Goal: Task Accomplishment & Management: Use online tool/utility

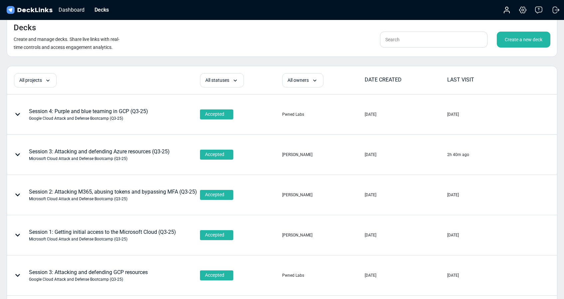
click at [520, 41] on div "Create a new deck" at bounding box center [524, 40] width 54 height 16
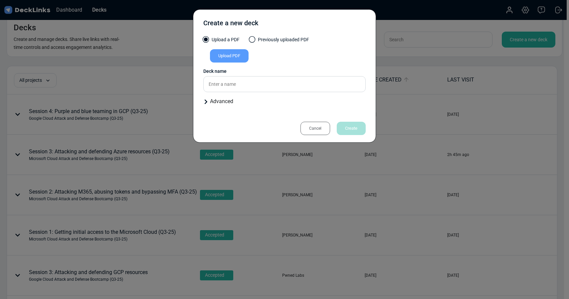
click at [315, 126] on div "Cancel" at bounding box center [315, 128] width 30 height 13
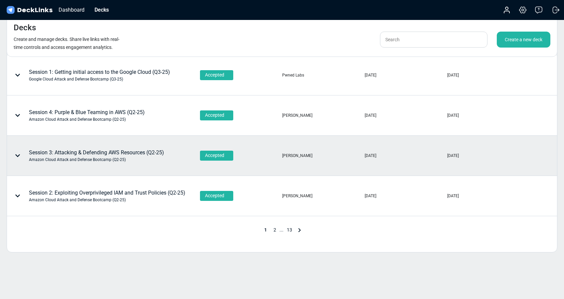
scroll to position [292, 0]
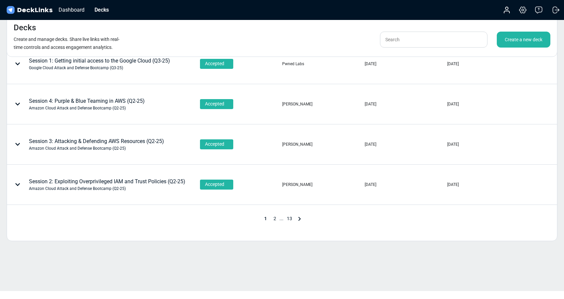
click at [275, 219] on span "2" at bounding box center [274, 218] width 9 height 5
click at [275, 217] on span "2" at bounding box center [274, 218] width 9 height 5
click at [274, 218] on span "2" at bounding box center [274, 218] width 9 height 5
click at [309, 219] on icon at bounding box center [308, 219] width 8 height 8
click at [269, 218] on span "2" at bounding box center [269, 218] width 9 height 5
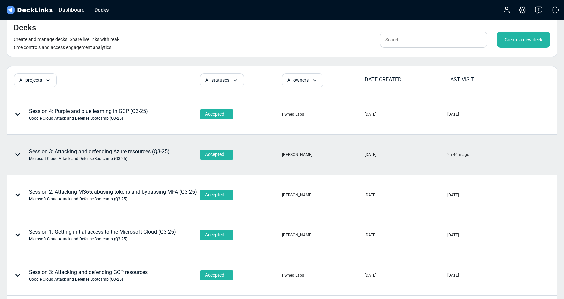
scroll to position [292, 0]
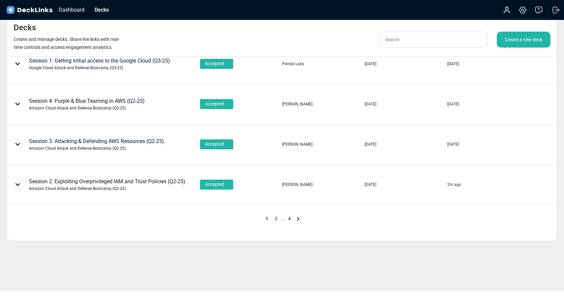
click at [276, 218] on span "2" at bounding box center [276, 218] width 9 height 5
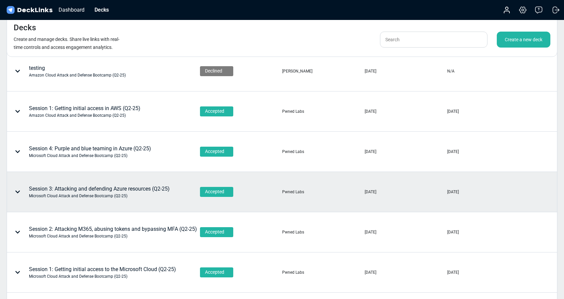
scroll to position [107, 0]
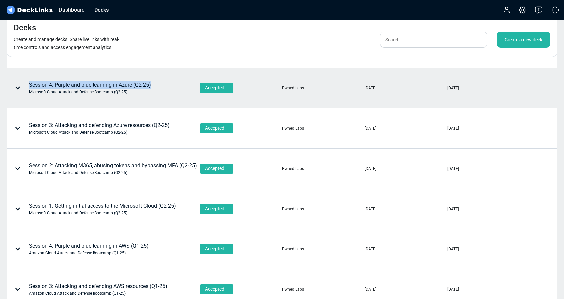
copy div "Session 4: Purple and blue teaming in Azure (Q2-25)"
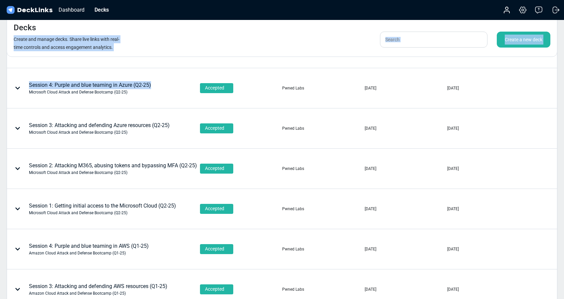
drag, startPoint x: 154, startPoint y: 83, endPoint x: 151, endPoint y: 25, distance: 58.0
click at [151, 25] on div "Decks Create and manage decks. Share live links with real-time controls and acc…" at bounding box center [282, 184] width 564 height 583
click at [163, 36] on div "Decks Create and manage decks. Share live links with real-time controls and acc…" at bounding box center [282, 36] width 551 height 41
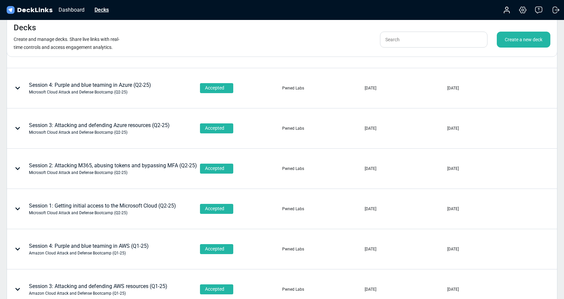
click at [102, 12] on div "Decks" at bounding box center [101, 10] width 21 height 8
click at [31, 10] on img at bounding box center [29, 10] width 48 height 10
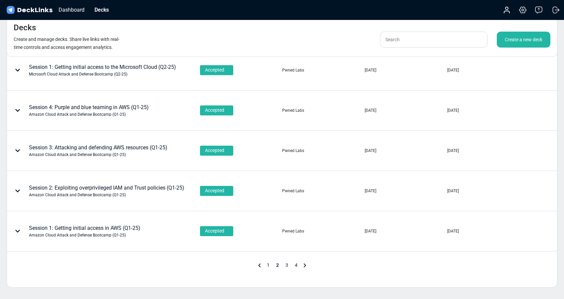
scroll to position [292, 0]
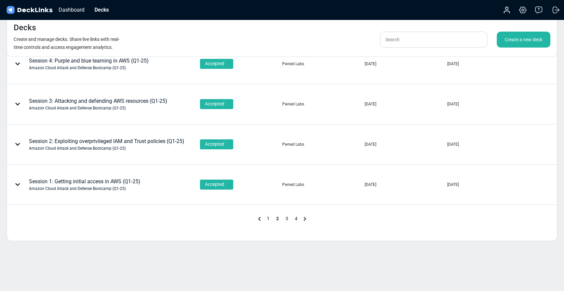
click at [268, 217] on span "1" at bounding box center [268, 218] width 9 height 5
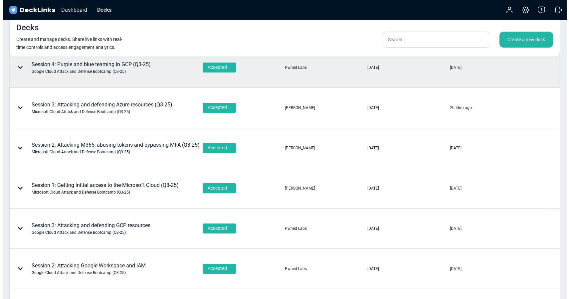
scroll to position [0, 0]
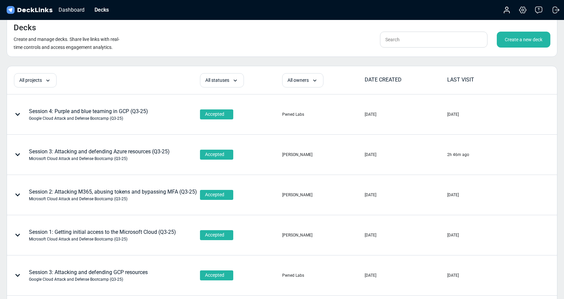
click at [523, 40] on div "Create a new deck" at bounding box center [524, 40] width 54 height 16
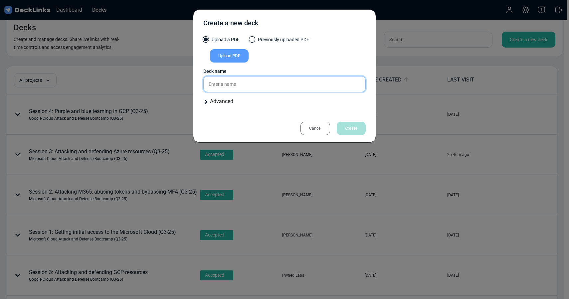
click at [233, 85] on input "text" at bounding box center [284, 84] width 162 height 16
paste input "Session 4: Purple and blue teaming in Azure (Q2-25)"
drag, startPoint x: 307, startPoint y: 84, endPoint x: 316, endPoint y: 86, distance: 8.8
click at [308, 84] on input "Session 4: Purple and blue teaming in Azure (Q2-25)" at bounding box center [284, 84] width 162 height 16
type input "Session 4: Purple and blue teaming in Azure (Q3-25)"
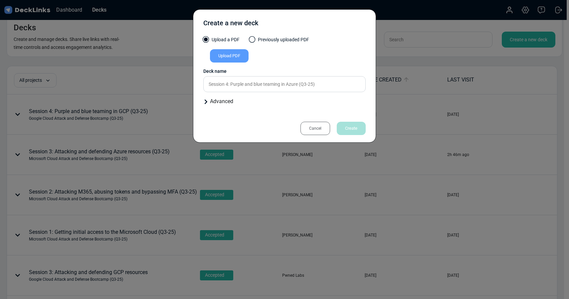
click at [231, 57] on div "Upload PDF" at bounding box center [229, 55] width 39 height 13
click at [0, 0] on input "Upload PDF" at bounding box center [0, 0] width 0 height 0
click at [238, 55] on div "Upload PDF" at bounding box center [229, 55] width 39 height 13
click at [0, 0] on input "Upload PDF" at bounding box center [0, 0] width 0 height 0
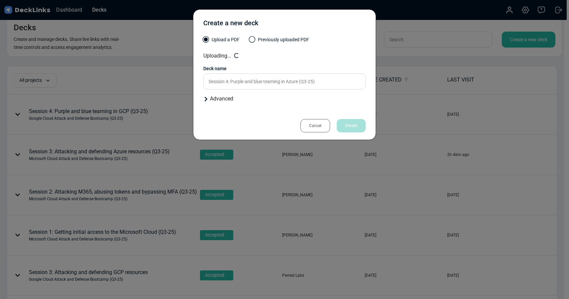
click at [209, 97] on div "Advanced" at bounding box center [284, 99] width 162 height 8
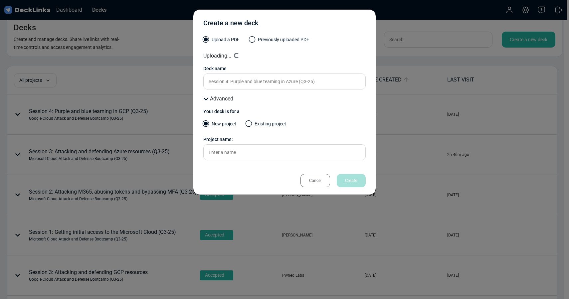
click at [209, 97] on div "Advanced" at bounding box center [284, 99] width 162 height 8
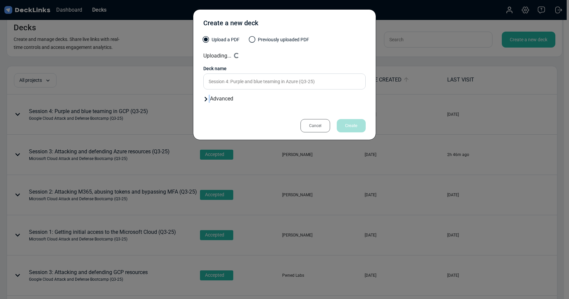
click at [209, 97] on div "Advanced" at bounding box center [284, 99] width 162 height 8
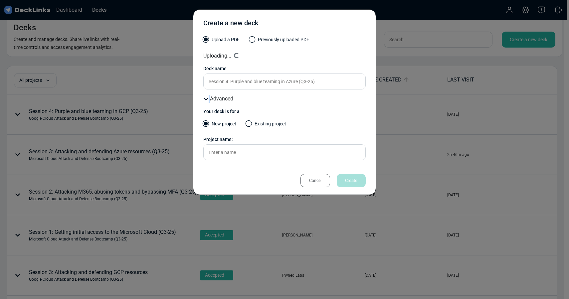
click at [255, 125] on label "Existing project" at bounding box center [266, 125] width 40 height 10
click at [0, 0] on input "Existing project" at bounding box center [0, 0] width 0 height 0
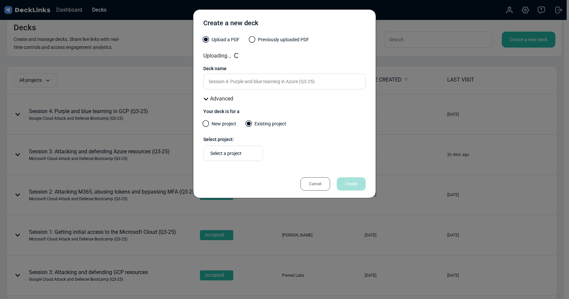
click at [241, 153] on div "Select a project" at bounding box center [234, 153] width 49 height 7
type input "azure"
type input "m"
type input "q"
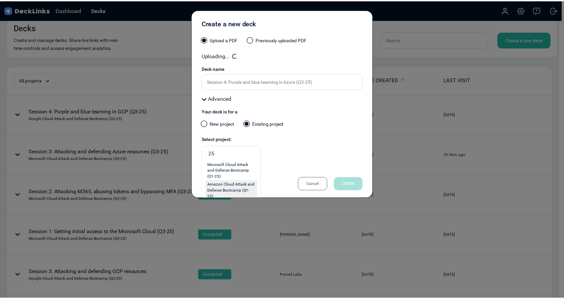
scroll to position [7, 0]
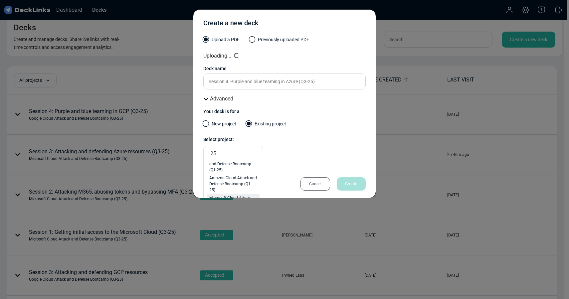
click at [245, 196] on span "Microsoft Cloud Attack and Defense Bootcamp (Q2-25)" at bounding box center [233, 204] width 48 height 18
type input "25"
click at [245, 152] on span "Microsoft Cloud Attack and Defense Bootcamp (Q2-25)" at bounding box center [270, 152] width 114 height 7
click at [235, 151] on span "Microsoft Cloud Attack and Defense Bootcamp (Q2-25)" at bounding box center [270, 152] width 114 height 7
click at [244, 152] on span "Microsoft Cloud Attack and Defense Bootcamp (Q2-25)" at bounding box center [270, 152] width 114 height 7
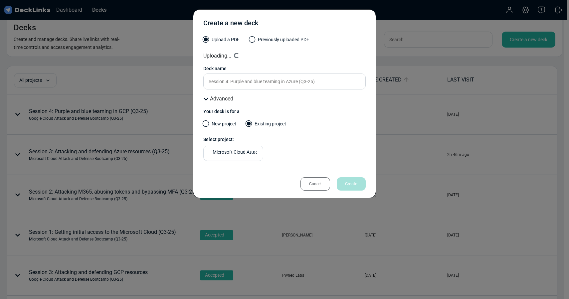
click at [209, 124] on span at bounding box center [206, 123] width 7 height 7
click at [0, 0] on input "New project" at bounding box center [0, 0] width 0 height 0
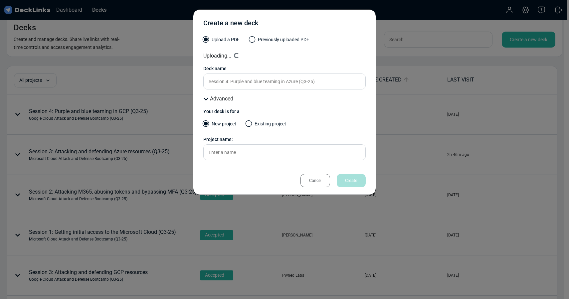
click at [256, 124] on label "Existing project" at bounding box center [266, 125] width 40 height 10
click at [0, 0] on input "Existing project" at bounding box center [0, 0] width 0 height 0
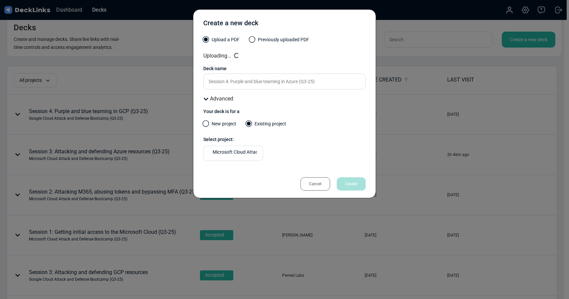
click at [228, 154] on span "Microsoft Cloud Attack and Defense Bootcamp (Q2-25)" at bounding box center [270, 152] width 114 height 7
type input "d"
click at [232, 191] on span "Microsoft Cloud Attack and Defense Bootcamp (Q3-25)" at bounding box center [233, 191] width 48 height 18
type input "Q3-25"
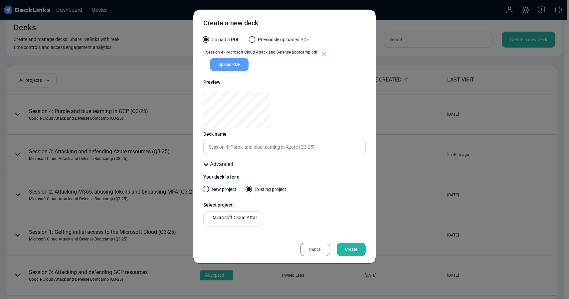
click at [354, 248] on div "Create" at bounding box center [351, 249] width 29 height 13
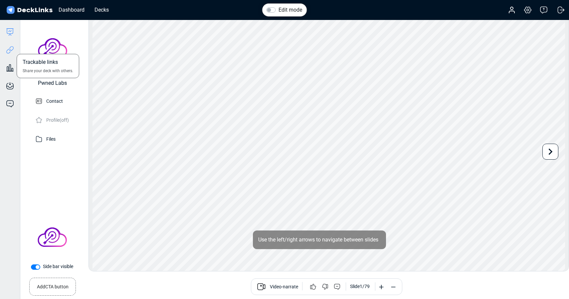
click at [10, 50] on icon at bounding box center [10, 50] width 8 height 8
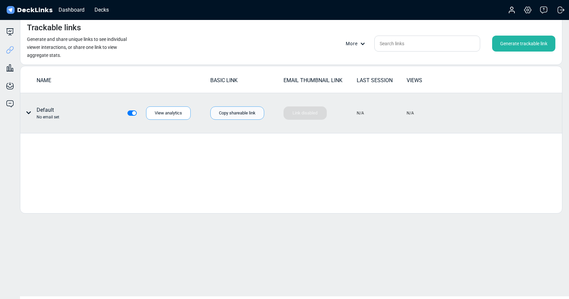
click at [226, 112] on div "Copy shareable link" at bounding box center [237, 112] width 54 height 13
click at [28, 109] on div at bounding box center [27, 113] width 8 height 14
click at [52, 141] on div "Individual link settings" at bounding box center [54, 140] width 60 height 13
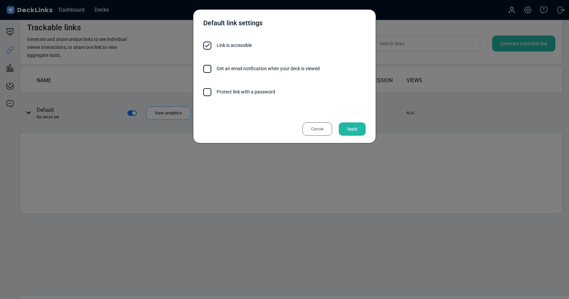
click at [215, 92] on label "Protect link with a password" at bounding box center [284, 91] width 162 height 7
click at [275, 89] on input "Protect link with a password" at bounding box center [275, 89] width 0 height 0
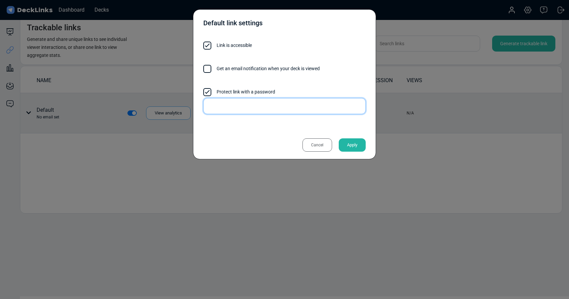
click at [223, 108] on input "text" at bounding box center [284, 106] width 162 height 16
drag, startPoint x: 241, startPoint y: 107, endPoint x: 168, endPoint y: 106, distance: 72.2
click at [168, 106] on div "Default link settings Link is accessible Get an email notification when your de…" at bounding box center [284, 149] width 569 height 299
click at [241, 109] on input "G$%ycx2" at bounding box center [284, 106] width 162 height 16
click at [214, 106] on input "G$%ycx2" at bounding box center [284, 106] width 162 height 16
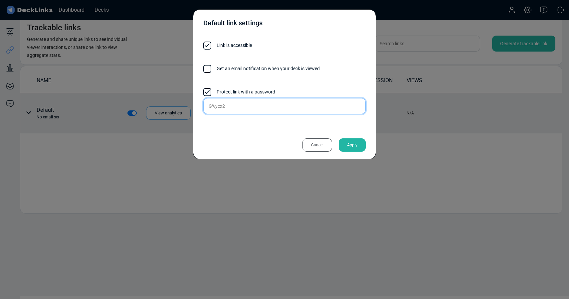
drag, startPoint x: 244, startPoint y: 109, endPoint x: 186, endPoint y: 106, distance: 58.0
click at [186, 106] on div "Default link settings Link is accessible Get an email notification when your de…" at bounding box center [284, 149] width 569 height 299
type input "G%ycx2"
click at [291, 21] on div "Default link settings" at bounding box center [284, 24] width 162 height 17
click at [350, 145] on div "Apply" at bounding box center [352, 144] width 27 height 13
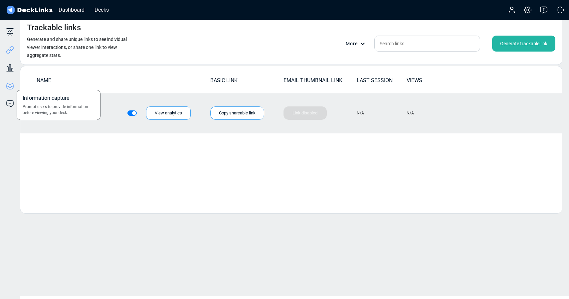
click at [8, 85] on icon at bounding box center [10, 86] width 8 height 8
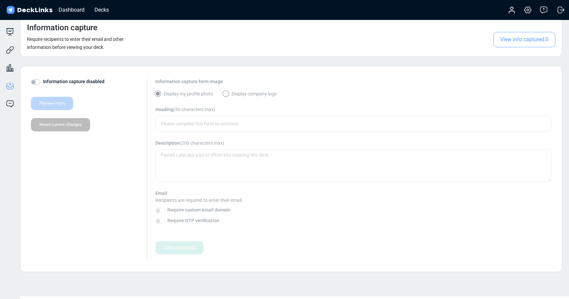
click at [43, 83] on label "Information capture disabled" at bounding box center [74, 81] width 62 height 7
click at [36, 83] on input "Information capture disabled" at bounding box center [33, 81] width 5 height 7
checkbox input "true"
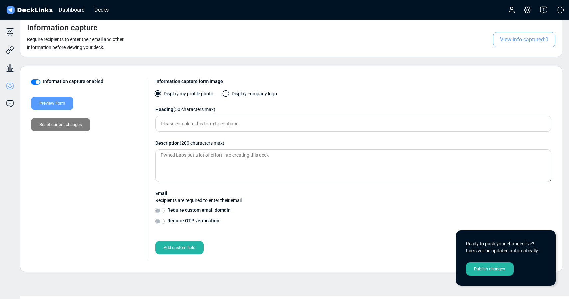
click at [226, 92] on span at bounding box center [226, 94] width 7 height 7
click at [0, 0] on input "Display company logo" at bounding box center [0, 0] width 0 height 0
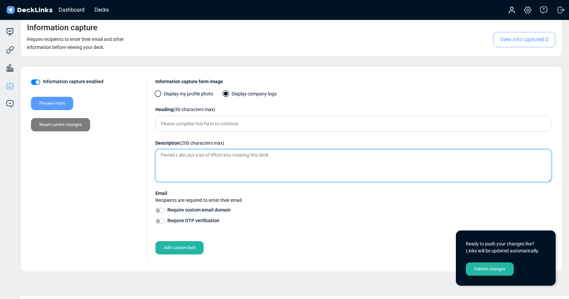
click at [266, 155] on textarea at bounding box center [353, 165] width 396 height 33
paste textarea "Microsoft Cloud Attack and Defense Bootcamp - Session 4 Slides (Q2-25)"
click at [305, 155] on textarea "Microsoft Cloud Attack and Defense Bootcamp - Session 4 Slides (Q2-25)" at bounding box center [353, 165] width 396 height 33
type textarea "Microsoft Cloud Attack and Defense Bootcamp - Session 4 Slides (Q3-25)"
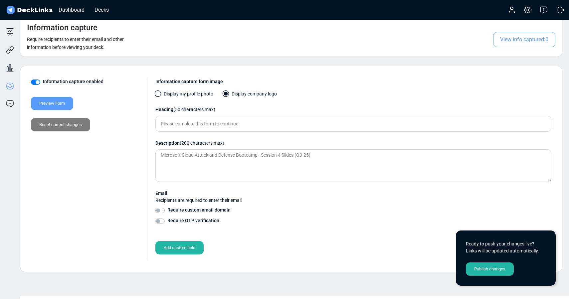
click at [486, 269] on div "Publish changes" at bounding box center [490, 269] width 48 height 13
click at [70, 12] on div "Dashboard" at bounding box center [71, 10] width 33 height 8
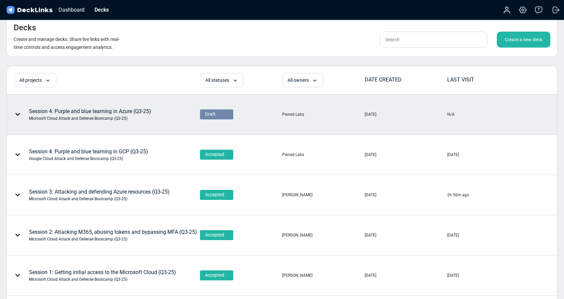
click at [220, 117] on div "Draft" at bounding box center [216, 114] width 23 height 7
click at [215, 124] on span "Accepted" at bounding box center [213, 123] width 17 height 6
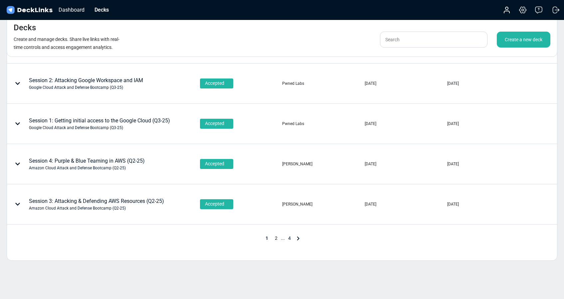
scroll to position [292, 0]
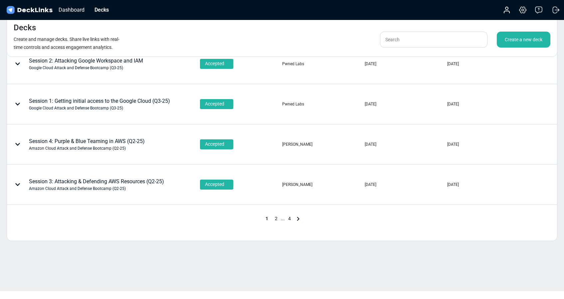
click at [276, 219] on span "2" at bounding box center [276, 218] width 9 height 5
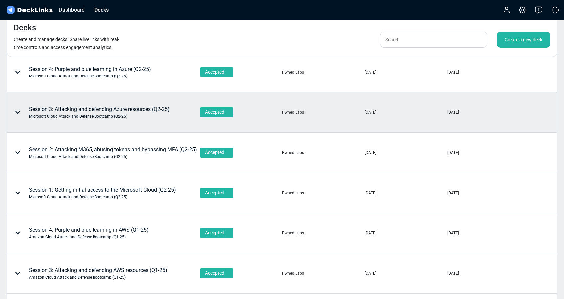
scroll to position [113, 0]
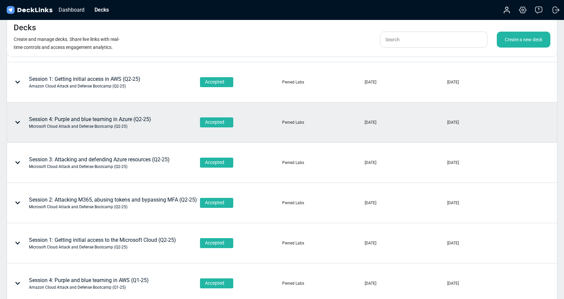
click at [99, 122] on div "Session 4: Purple and blue teaming in Azure (Q2-25) Microsoft Cloud Attack and …" at bounding box center [90, 122] width 122 height 14
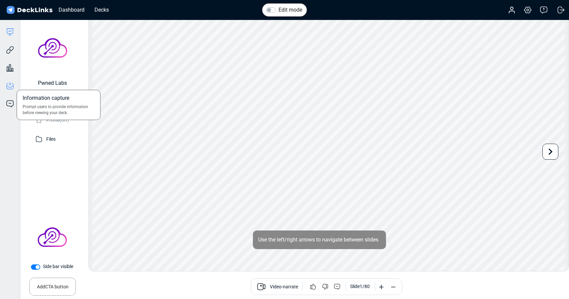
click at [10, 89] on icon at bounding box center [10, 86] width 7 height 6
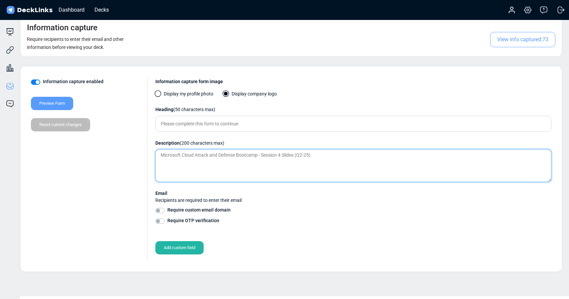
drag, startPoint x: 318, startPoint y: 155, endPoint x: 139, endPoint y: 147, distance: 178.9
click at [139, 147] on div "Information capture enabled Preview Form Reset current changes Information capt…" at bounding box center [291, 169] width 520 height 182
